Goal: Task Accomplishment & Management: Manage account settings

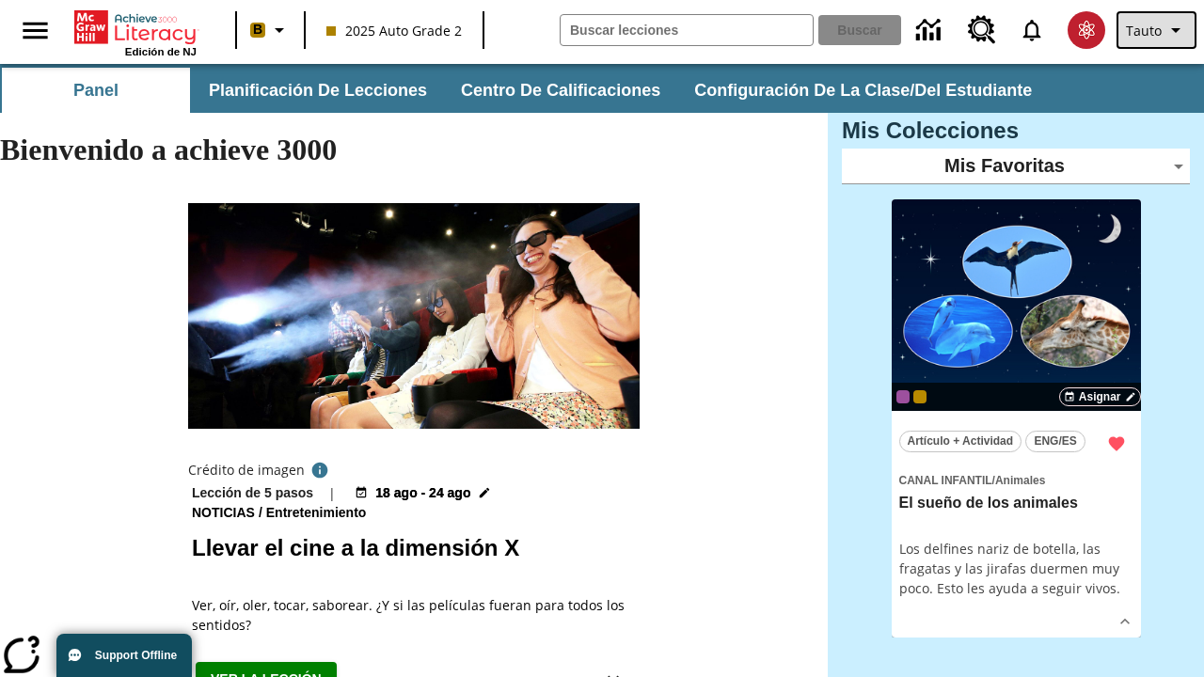
click at [1158, 30] on span "Tauto" at bounding box center [1144, 31] width 36 height 20
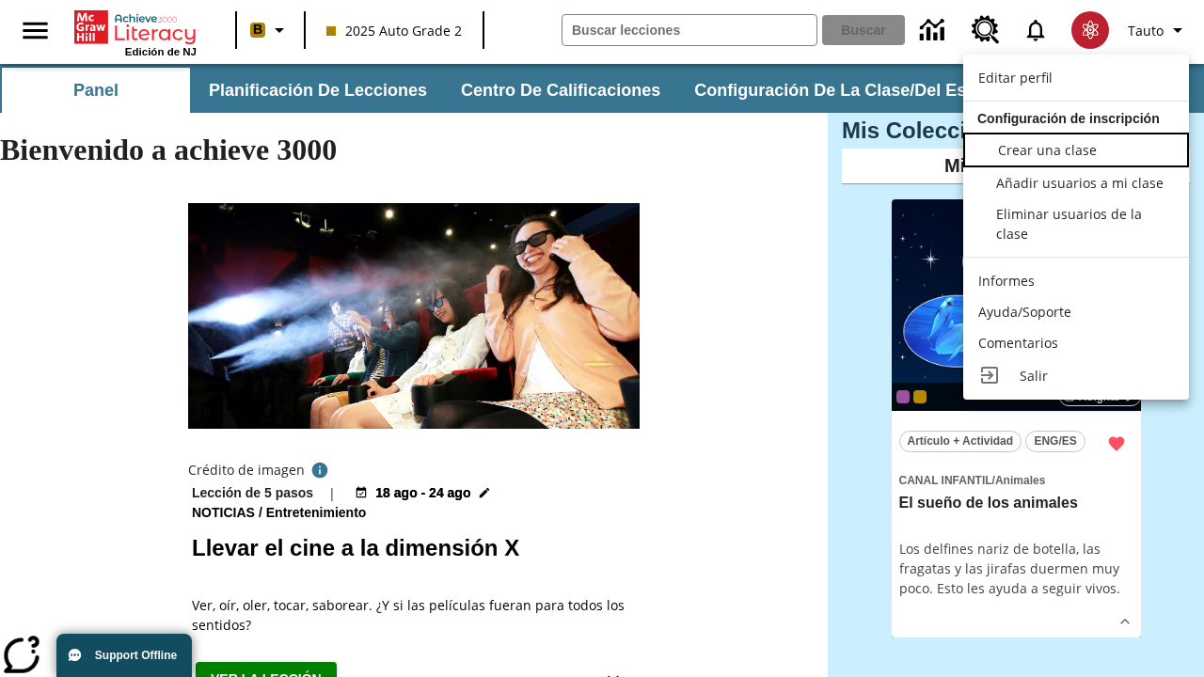
click at [1076, 148] on span "Crear una clase" at bounding box center [1047, 150] width 99 height 18
click at [1076, 183] on span "Añadir usuarios a mi clase" at bounding box center [1081, 181] width 167 height 18
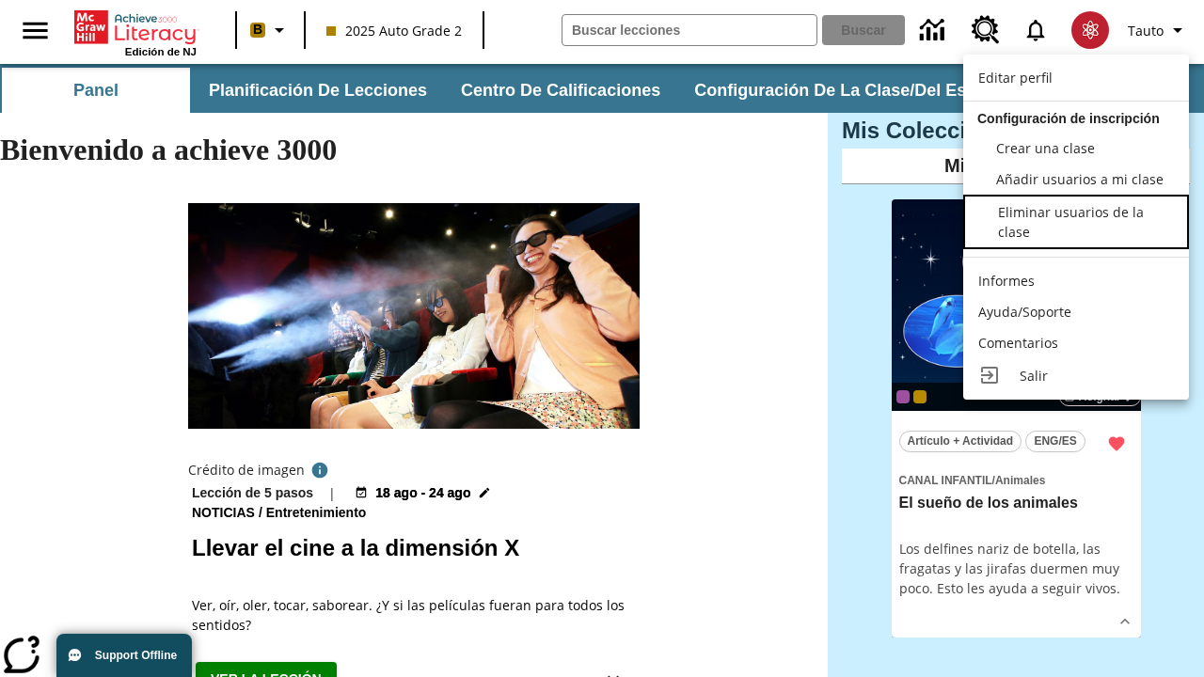
click at [1076, 224] on div "Eliminar usuarios de la clase" at bounding box center [1085, 222] width 174 height 40
